Goal: Task Accomplishment & Management: Manage account settings

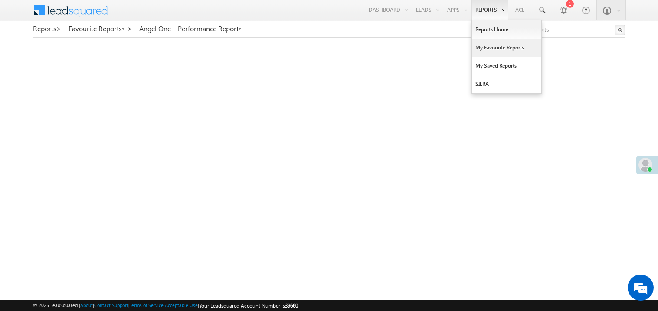
click at [483, 46] on link "My Favourite Reports" at bounding box center [506, 48] width 69 height 18
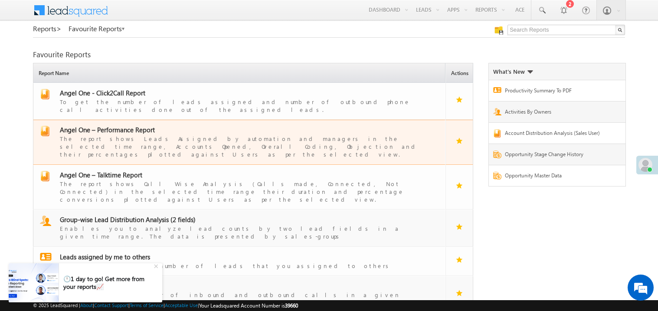
click at [112, 125] on span "Angel One – Performance Report" at bounding box center [107, 129] width 95 height 9
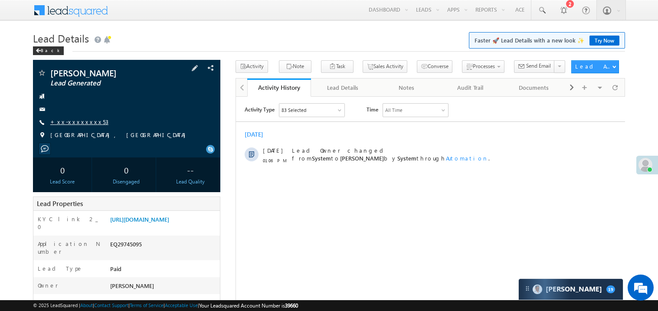
click at [76, 118] on link "+xx-xxxxxxxx53" at bounding box center [79, 121] width 58 height 7
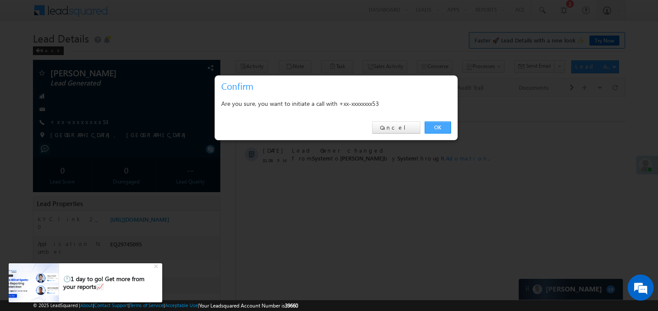
click at [443, 128] on link "OK" at bounding box center [437, 127] width 26 height 12
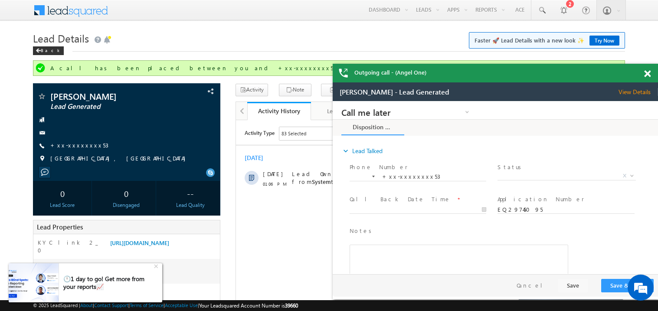
click at [72, 280] on div "🕛1 day to go! Get more from your reports📈" at bounding box center [107, 283] width 89 height 16
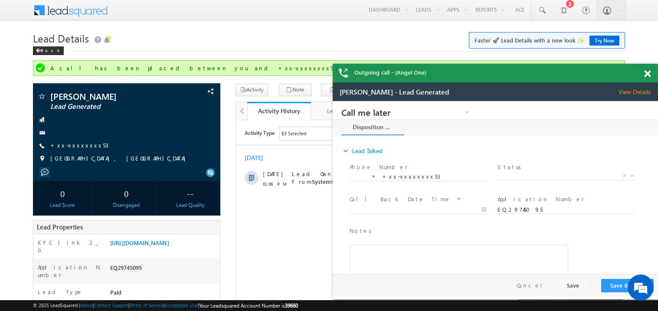
click at [644, 69] on div "Outgoing call - (Angel One)" at bounding box center [494, 73] width 325 height 19
click at [649, 74] on span at bounding box center [647, 73] width 7 height 7
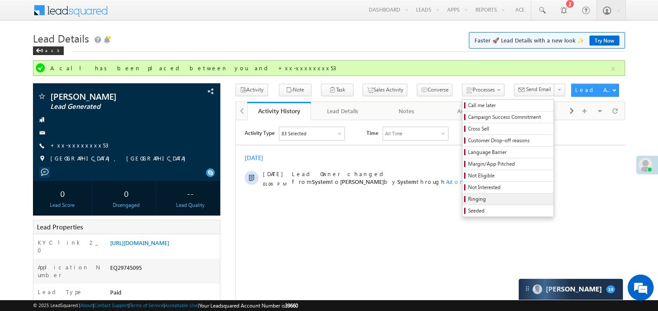
click at [472, 203] on span "Ringing" at bounding box center [509, 199] width 82 height 8
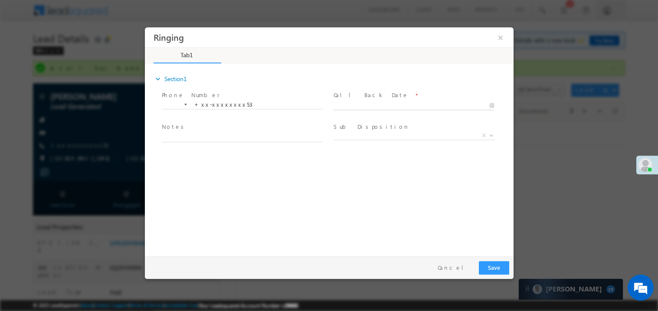
click at [348, 103] on body "Ringing ×" at bounding box center [328, 139] width 368 height 225
type input "09/29/25 1:39 PM"
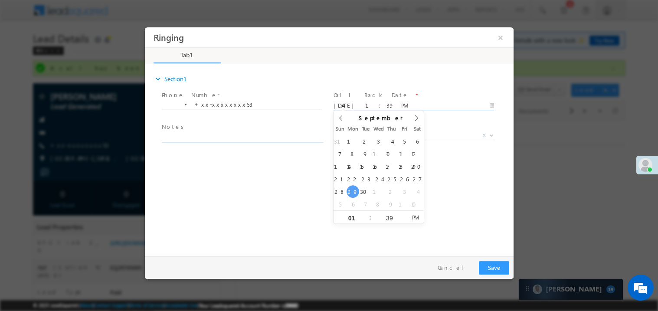
click at [185, 136] on textarea at bounding box center [241, 137] width 160 height 10
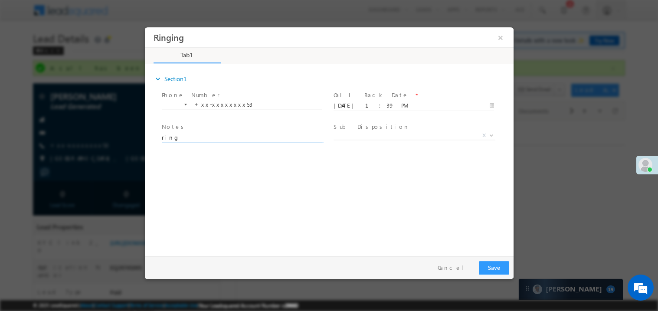
type textarea "ring"
click at [483, 263] on button "Save" at bounding box center [493, 266] width 30 height 13
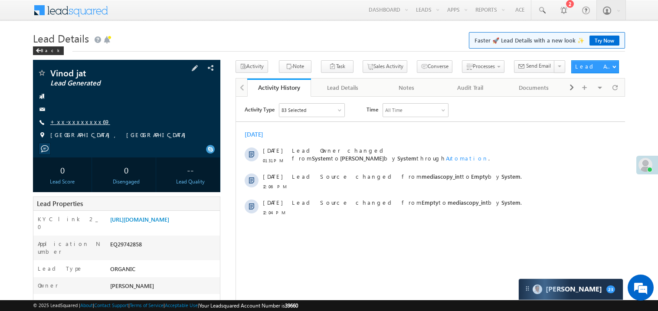
click at [67, 120] on link "+xx-xxxxxxxx69" at bounding box center [80, 121] width 60 height 7
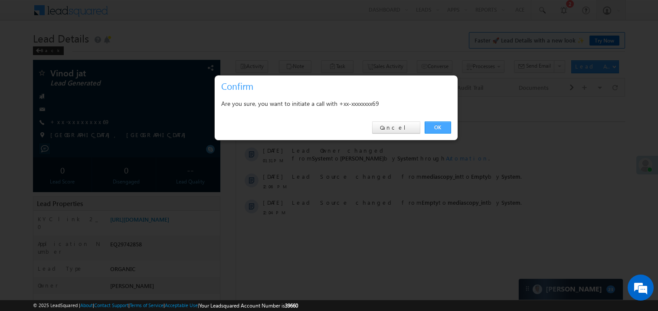
click at [434, 127] on link "OK" at bounding box center [437, 127] width 26 height 12
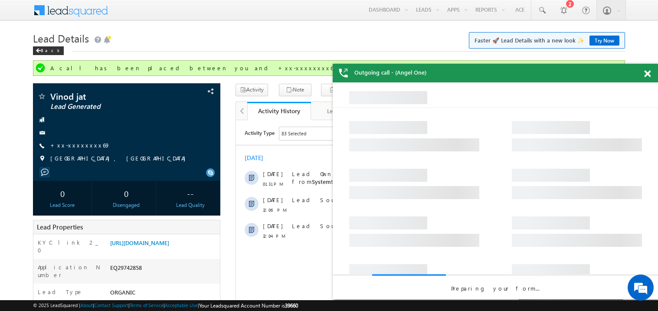
click at [646, 73] on span at bounding box center [647, 73] width 7 height 7
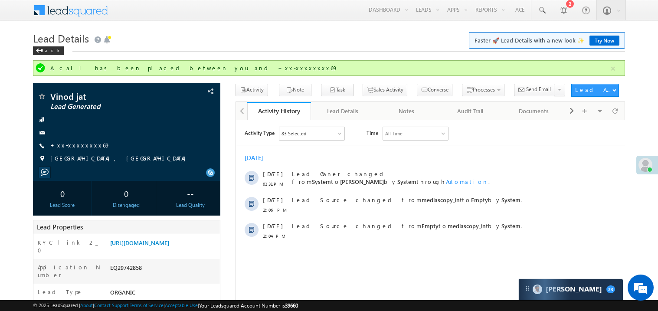
click at [387, 144] on div at bounding box center [429, 144] width 389 height 0
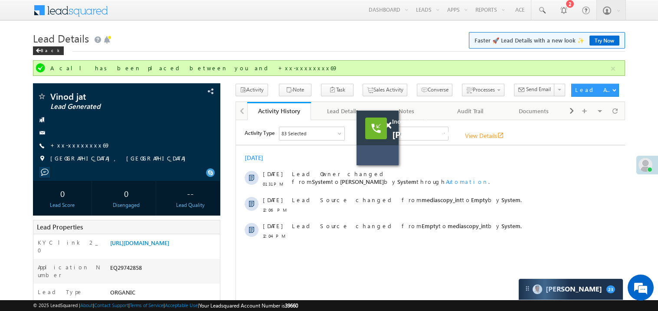
click at [391, 154] on div "Incoming call Sahil Ansari View Details open_in_new" at bounding box center [377, 138] width 42 height 55
drag, startPoint x: 391, startPoint y: 154, endPoint x: 221, endPoint y: 102, distance: 177.7
click at [356, 111] on div "Incoming call Sahil Ansari View Details open_in_new" at bounding box center [377, 138] width 42 height 55
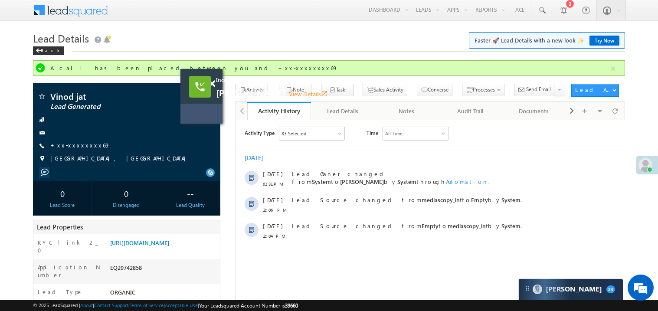
drag, startPoint x: 205, startPoint y: 100, endPoint x: 186, endPoint y: 125, distance: 31.3
click at [186, 124] on div "Incoming call Sahil Ansari View Details open_in_new" at bounding box center [201, 96] width 42 height 55
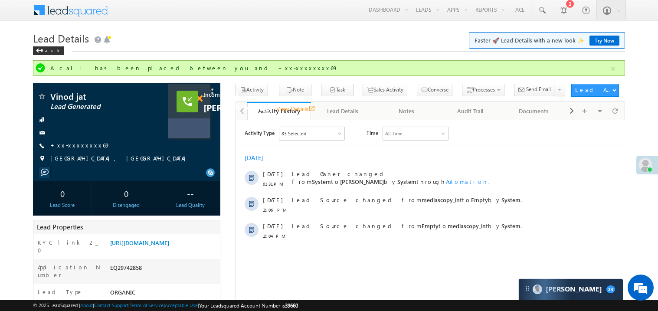
click at [199, 99] on span at bounding box center [199, 98] width 7 height 7
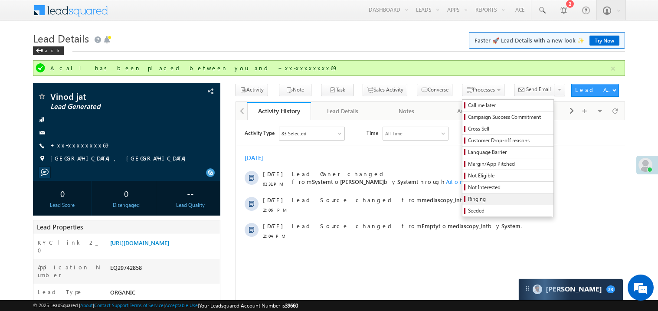
click at [471, 203] on span "Ringing" at bounding box center [509, 199] width 82 height 8
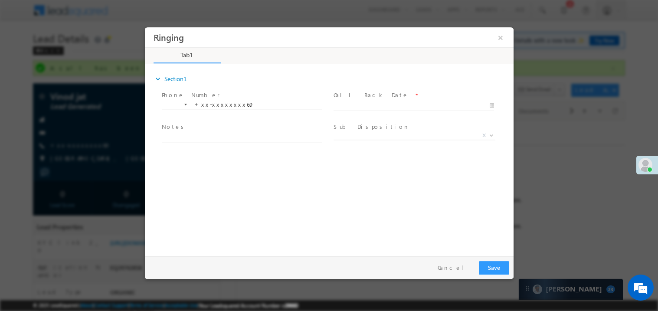
click at [359, 102] on body "Ringing ×" at bounding box center [328, 139] width 368 height 225
type input "09/29/25 1:40 PM"
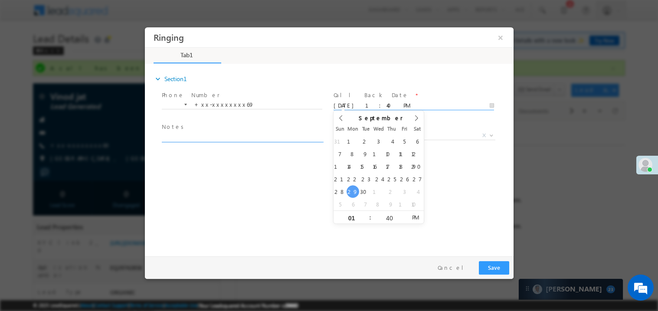
click at [220, 134] on textarea at bounding box center [241, 137] width 160 height 10
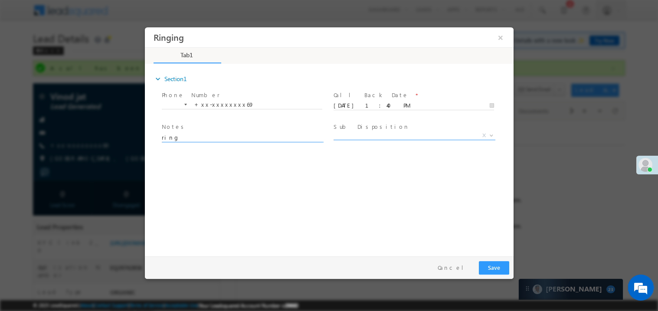
type textarea "ring"
click at [346, 132] on span "X" at bounding box center [414, 135] width 162 height 9
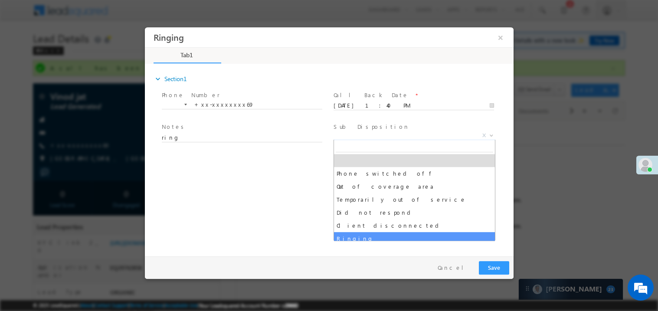
select select "Ringing"
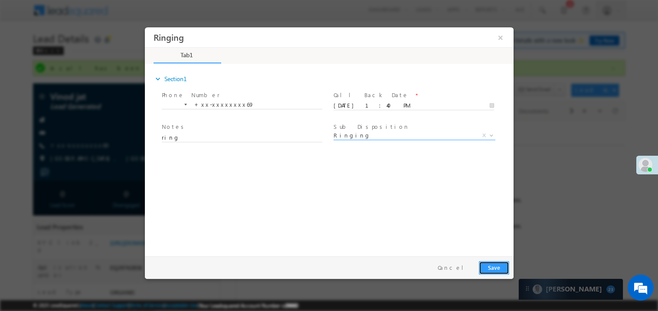
click at [504, 267] on button "Save" at bounding box center [493, 266] width 30 height 13
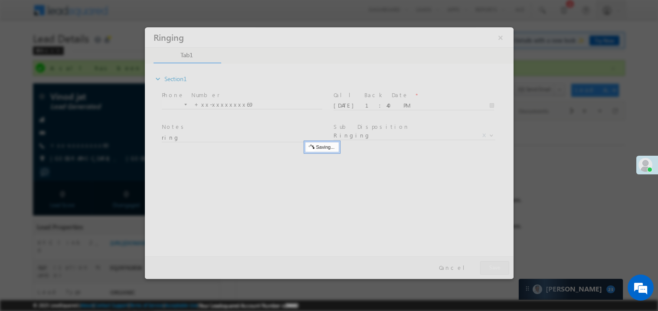
click at [504, 267] on div at bounding box center [328, 152] width 368 height 251
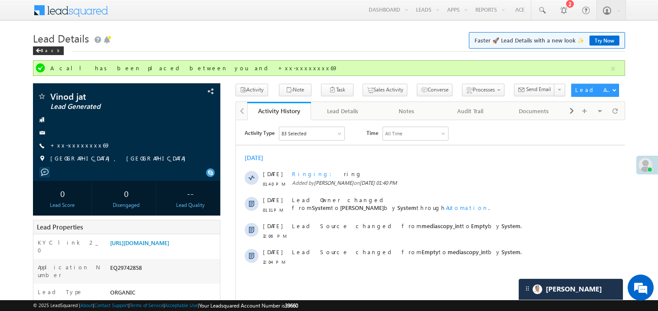
click at [596, 41] on link "Try Now" at bounding box center [604, 41] width 30 height 10
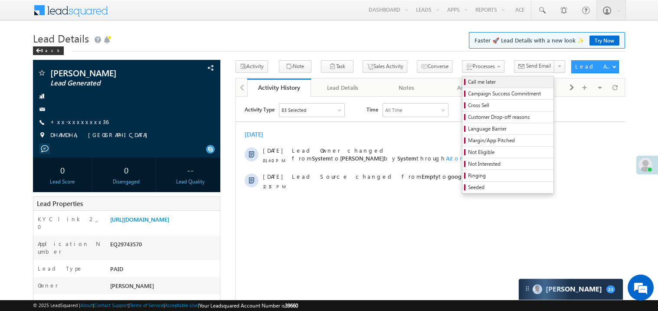
click at [468, 85] on span "Call me later" at bounding box center [509, 82] width 82 height 8
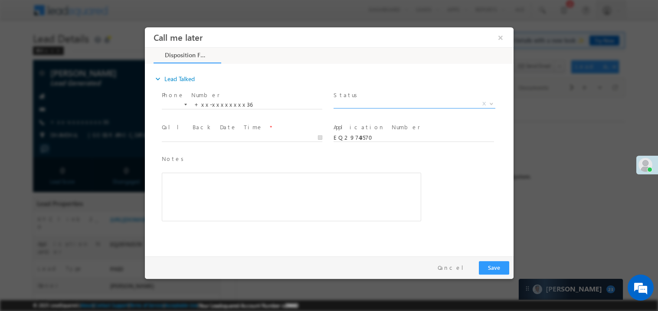
click at [367, 99] on span "X" at bounding box center [414, 103] width 162 height 9
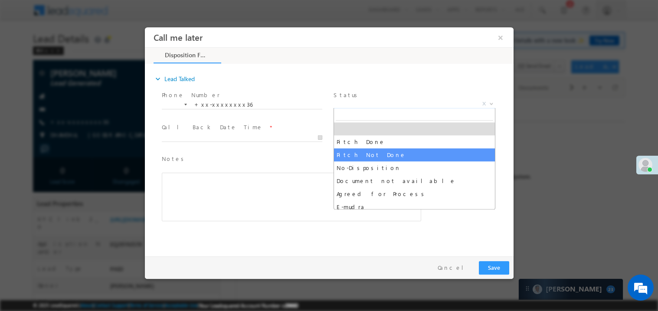
select select "Pitch Not Done"
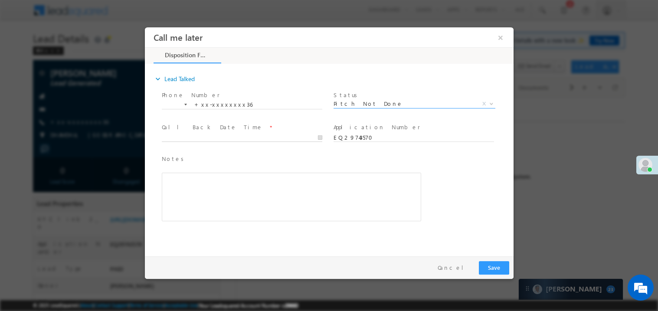
click at [196, 133] on body "Call me later ×" at bounding box center [328, 139] width 368 height 225
type input "09/29/25 1:41 PM"
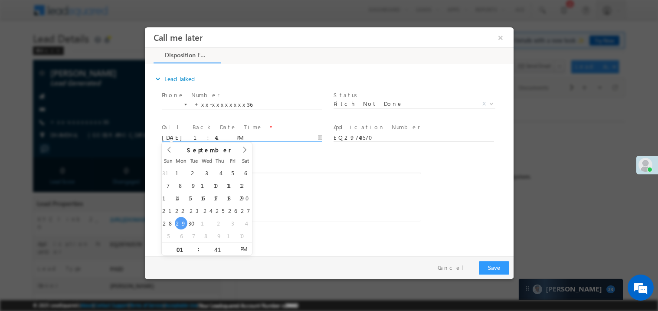
click at [365, 186] on div "Rich Text Editor, 40788eee-0fb2-11ec-a811-0adc8a9d82c2__tab1__section1__Notes__…" at bounding box center [290, 196] width 259 height 49
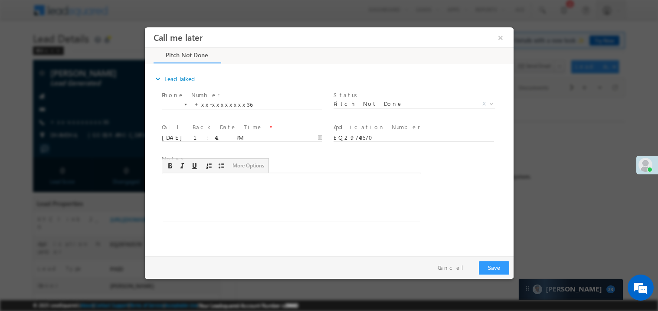
click at [304, 201] on div "Rich Text Editor, 40788eee-0fb2-11ec-a811-0adc8a9d82c2__tab1__section1__Notes__…" at bounding box center [290, 196] width 259 height 49
click at [496, 266] on button "Save" at bounding box center [493, 266] width 30 height 13
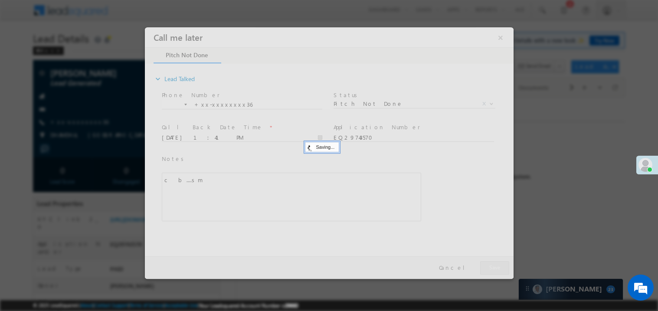
click at [496, 266] on div at bounding box center [328, 152] width 368 height 251
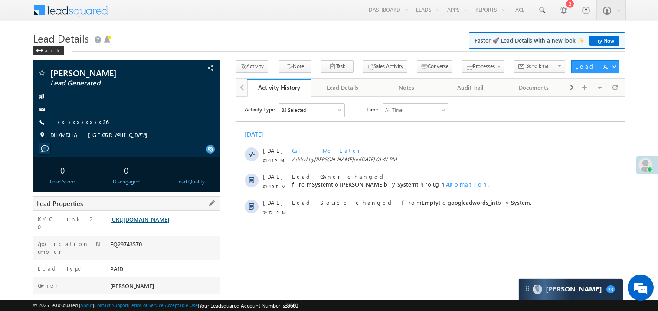
click at [150, 223] on link "https://angelbroking1-pk3em7sa.customui-test.leadsquared.com?leadId=b4b19bf3-63…" at bounding box center [139, 218] width 59 height 7
click at [84, 127] on div "Laxman Yadav Lead Generated +xx-xxxxxxxx36" at bounding box center [126, 105] width 179 height 75
click at [85, 125] on link "+xx-xxxxxxxx36" at bounding box center [79, 121] width 58 height 7
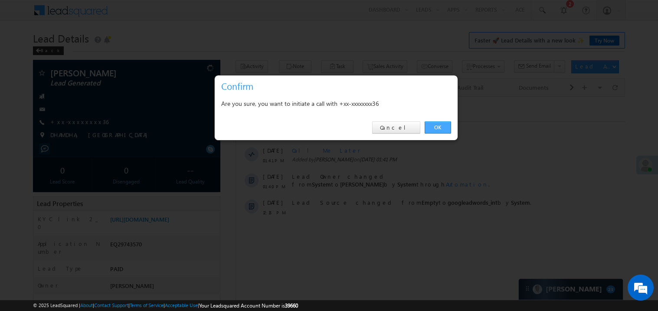
click at [439, 128] on link "OK" at bounding box center [437, 127] width 26 height 12
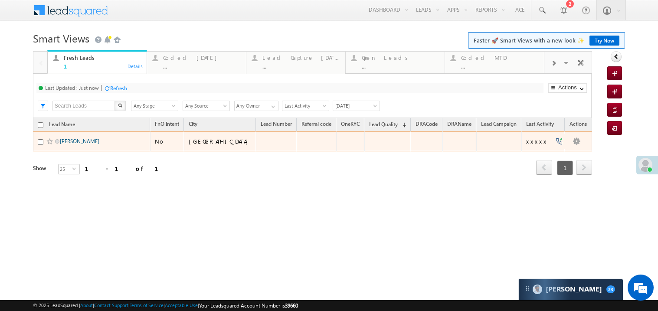
click at [75, 144] on link "[PERSON_NAME]" at bounding box center [79, 141] width 39 height 7
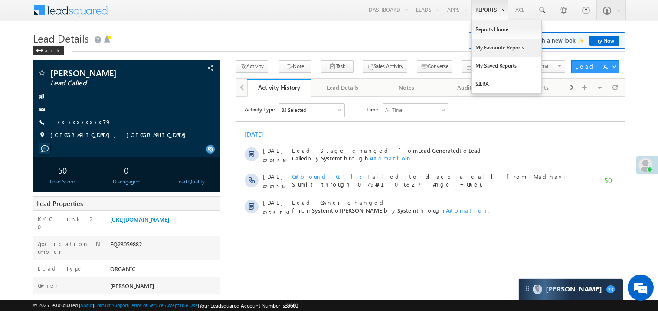
click at [490, 47] on link "My Favourite Reports" at bounding box center [506, 48] width 69 height 18
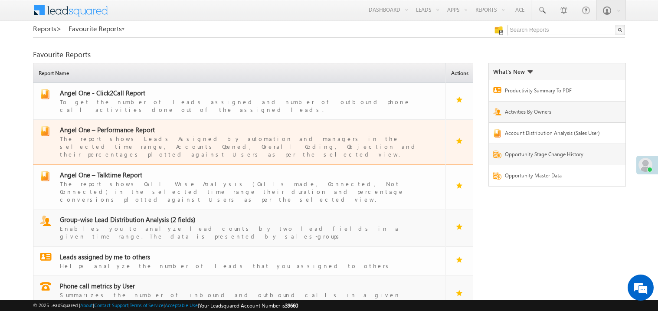
click at [127, 125] on span "Angel One – Performance Report" at bounding box center [107, 129] width 95 height 9
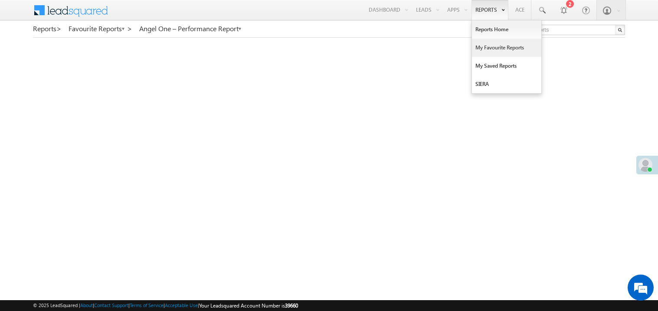
click at [486, 46] on link "My Favourite Reports" at bounding box center [506, 48] width 69 height 18
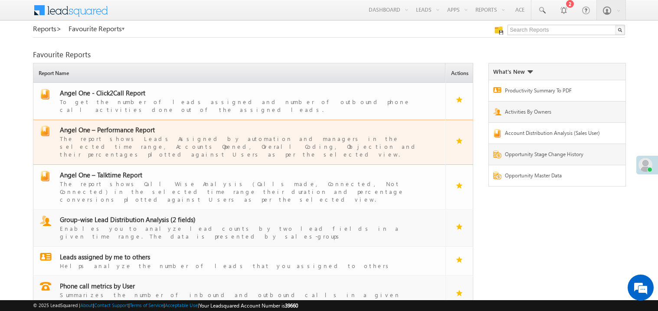
click at [120, 125] on span "Angel One – Performance Report" at bounding box center [107, 129] width 95 height 9
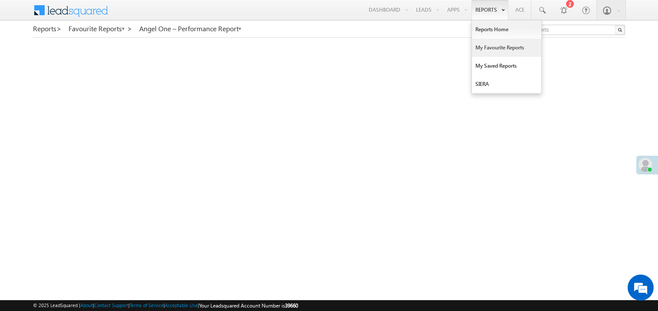
click at [488, 49] on link "My Favourite Reports" at bounding box center [506, 48] width 69 height 18
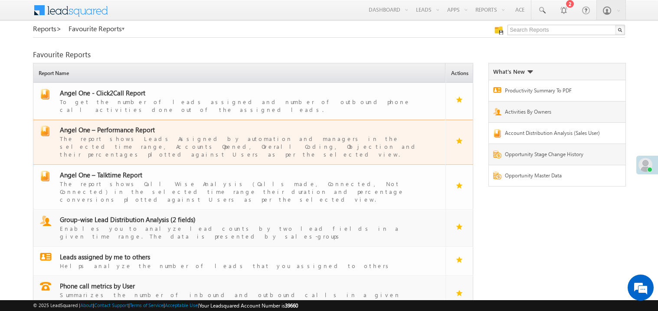
click at [123, 134] on div "The report shows Leads Assigned by automation and managers in the selected time…" at bounding box center [244, 146] width 369 height 24
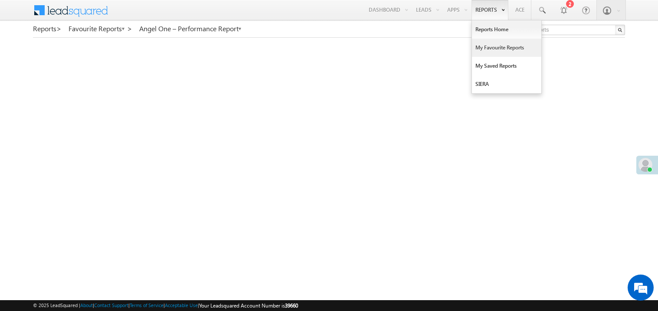
click at [483, 49] on link "My Favourite Reports" at bounding box center [506, 48] width 69 height 18
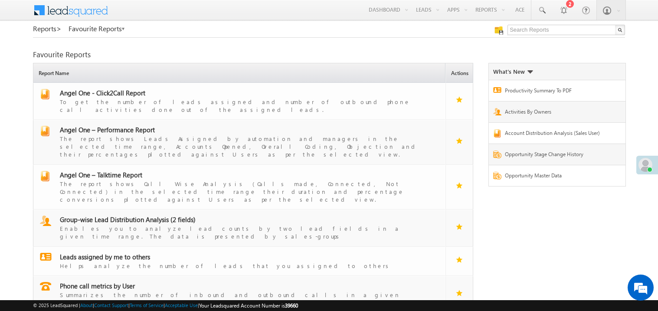
click at [341, 42] on div "Reports > Favourite Reports Favourite Reports Refresh first 1" at bounding box center [329, 187] width 592 height 325
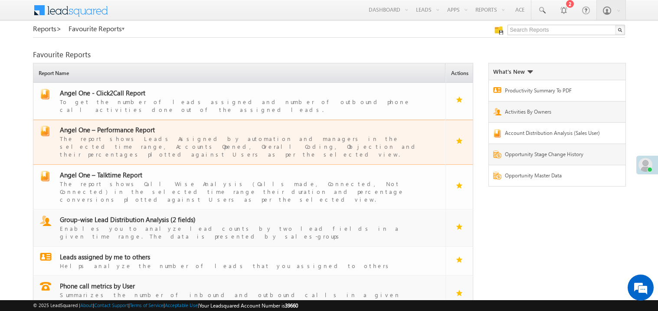
click at [125, 126] on span "Angel One – Performance Report" at bounding box center [107, 129] width 95 height 9
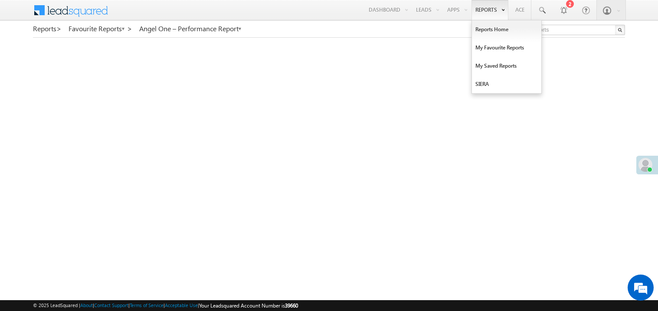
click at [474, 14] on link "Reports" at bounding box center [489, 10] width 37 height 20
click at [484, 46] on link "My Favourite Reports" at bounding box center [506, 48] width 69 height 18
